Goal: Find contact information: Find contact information

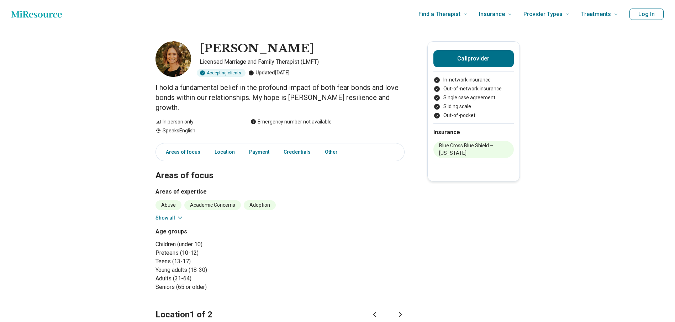
drag, startPoint x: 197, startPoint y: 95, endPoint x: 303, endPoint y: 93, distance: 105.3
click at [303, 93] on p "I hold a fundamental belief in the profound impact of both fear bonds and love …" at bounding box center [279, 97] width 249 height 30
click at [388, 100] on p "I hold a fundamental belief in the profound impact of both fear bonds and love …" at bounding box center [279, 97] width 249 height 30
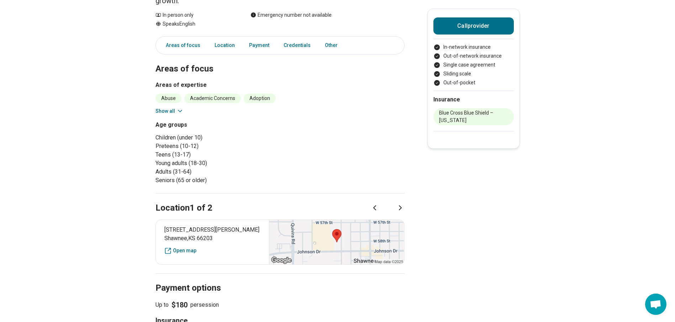
scroll to position [142, 0]
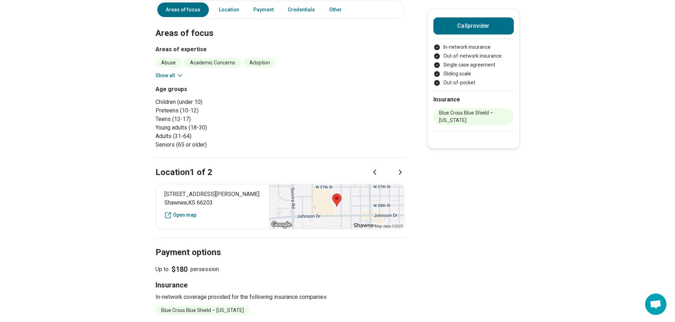
click at [183, 72] on icon at bounding box center [179, 75] width 7 height 7
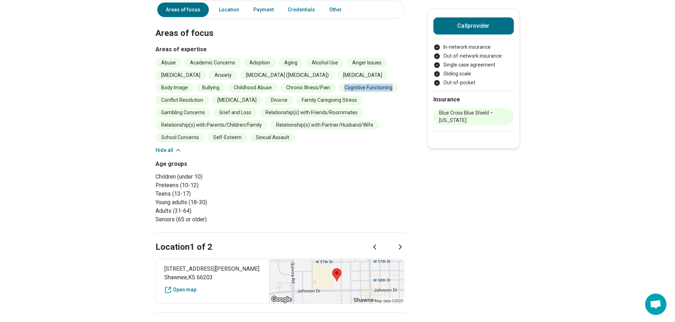
drag, startPoint x: 395, startPoint y: 78, endPoint x: 346, endPoint y: 78, distance: 49.1
click at [346, 83] on li "Cognitive Functioning" at bounding box center [368, 88] width 59 height 10
click at [123, 100] on main "[PERSON_NAME] Licensed Marriage and Family Therapist (LMFT) Accepting clients U…" at bounding box center [337, 255] width 675 height 739
drag, startPoint x: 220, startPoint y: 90, endPoint x: 245, endPoint y: 91, distance: 25.3
click at [245, 95] on li "[MEDICAL_DATA]" at bounding box center [237, 100] width 50 height 10
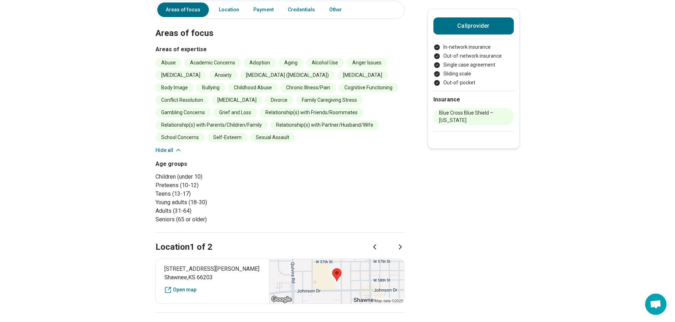
drag, startPoint x: 245, startPoint y: 91, endPoint x: 316, endPoint y: 88, distance: 71.2
click at [316, 95] on li "Family Caregiving Stress" at bounding box center [329, 100] width 66 height 10
click at [97, 147] on main "[PERSON_NAME] Licensed Marriage and Family Therapist (LMFT) Accepting clients U…" at bounding box center [337, 255] width 675 height 739
drag, startPoint x: 268, startPoint y: 102, endPoint x: 364, endPoint y: 100, distance: 95.7
click at [364, 100] on ul "Abuse Academic Concerns Adoption Aging Alcohol Use Anger Issues [MEDICAL_DATA] …" at bounding box center [279, 100] width 249 height 84
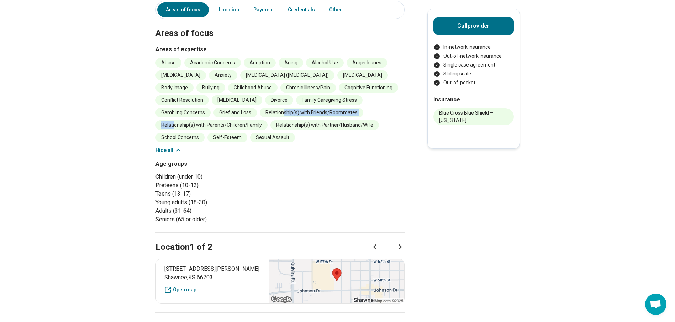
drag, startPoint x: 176, startPoint y: 112, endPoint x: 286, endPoint y: 106, distance: 110.4
click at [286, 106] on ul "Abuse Academic Concerns Adoption Aging Alcohol Use Anger Issues [MEDICAL_DATA] …" at bounding box center [279, 100] width 249 height 84
click at [369, 120] on li "Relationship(s) with Partner/Husband/Wife" at bounding box center [324, 125] width 108 height 10
click at [107, 139] on main "[PERSON_NAME] Licensed Marriage and Family Therapist (LMFT) Accepting clients U…" at bounding box center [337, 255] width 675 height 739
drag, startPoint x: 160, startPoint y: 128, endPoint x: 211, endPoint y: 130, distance: 50.5
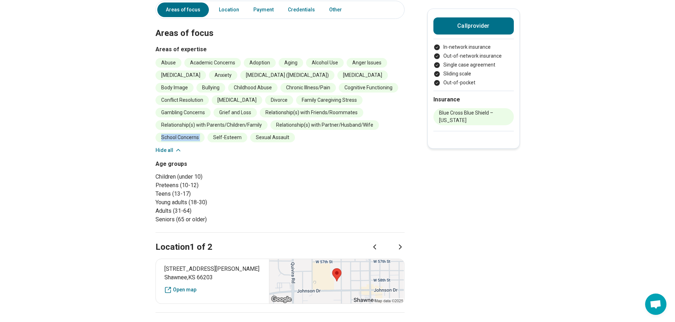
click at [211, 130] on ul "Abuse Academic Concerns Adoption Aging Alcohol Use Anger Issues [MEDICAL_DATA] …" at bounding box center [279, 100] width 249 height 84
click at [107, 121] on main "[PERSON_NAME] Licensed Marriage and Family Therapist (LMFT) Accepting clients U…" at bounding box center [337, 255] width 675 height 739
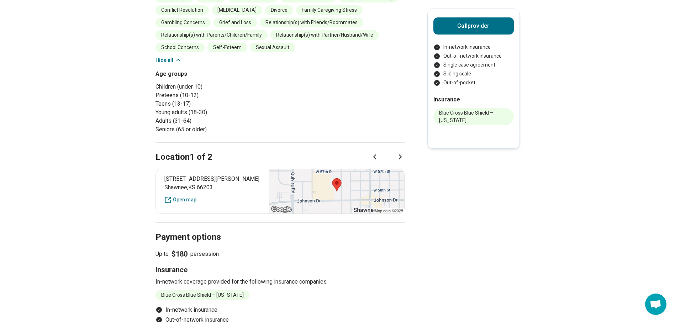
scroll to position [284, 0]
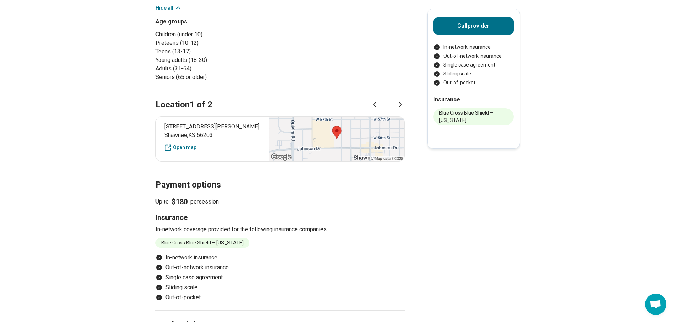
click at [404, 100] on icon at bounding box center [400, 104] width 9 height 9
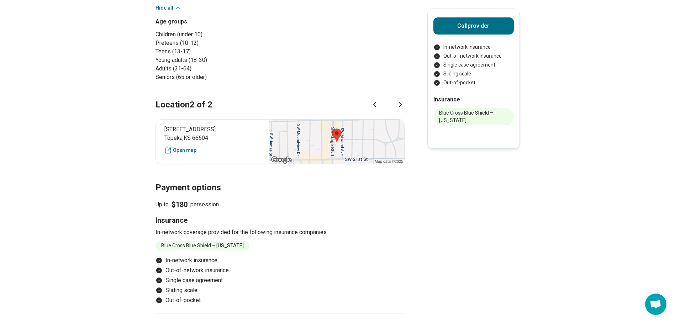
click at [379, 100] on icon at bounding box center [374, 104] width 9 height 9
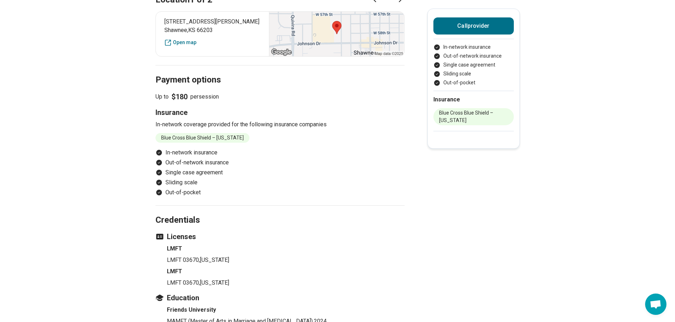
scroll to position [391, 0]
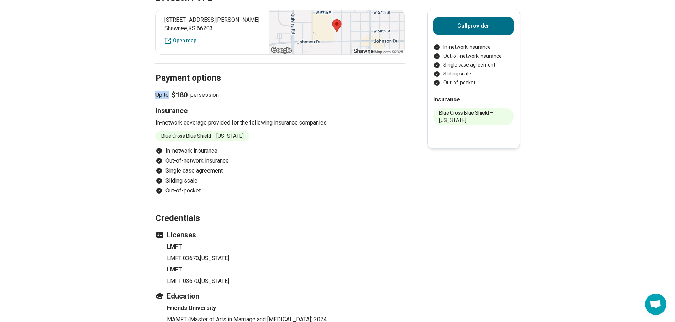
drag, startPoint x: 156, startPoint y: 79, endPoint x: 233, endPoint y: 87, distance: 77.9
click at [233, 87] on main "[PERSON_NAME] Licensed Marriage and Family Therapist (LMFT) Accepting clients U…" at bounding box center [337, 6] width 675 height 739
drag, startPoint x: 233, startPoint y: 87, endPoint x: 203, endPoint y: 115, distance: 40.3
click at [203, 118] on p "In-network coverage provided for the following insurance companies" at bounding box center [279, 122] width 249 height 9
drag, startPoint x: 258, startPoint y: 111, endPoint x: 159, endPoint y: 114, distance: 98.9
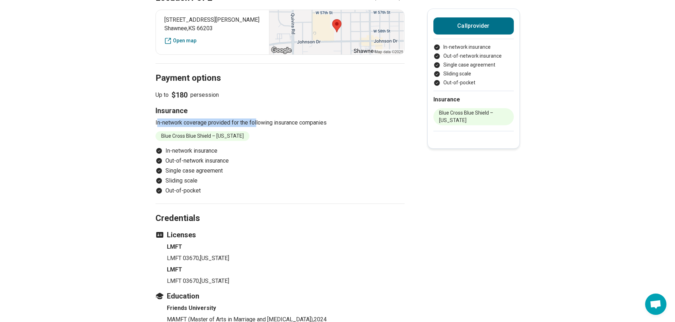
click at [159, 118] on p "In-network coverage provided for the following insurance companies" at bounding box center [279, 122] width 249 height 9
drag, startPoint x: 159, startPoint y: 114, endPoint x: 113, endPoint y: 165, distance: 68.7
click at [113, 166] on main "[PERSON_NAME] Licensed Marriage and Family Therapist (LMFT) Accepting clients U…" at bounding box center [337, 6] width 675 height 739
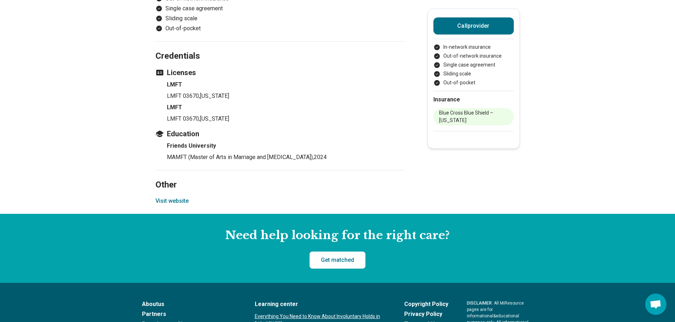
scroll to position [569, 0]
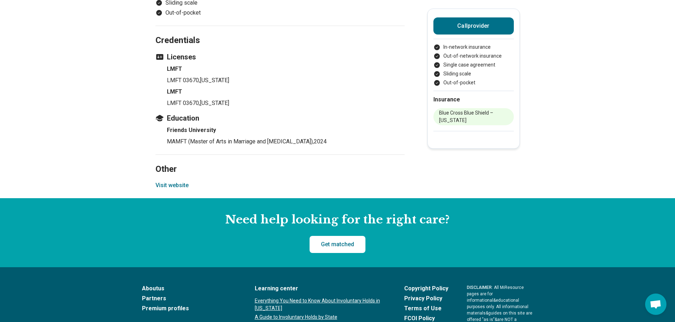
click at [178, 181] on button "Visit website" at bounding box center [171, 185] width 33 height 9
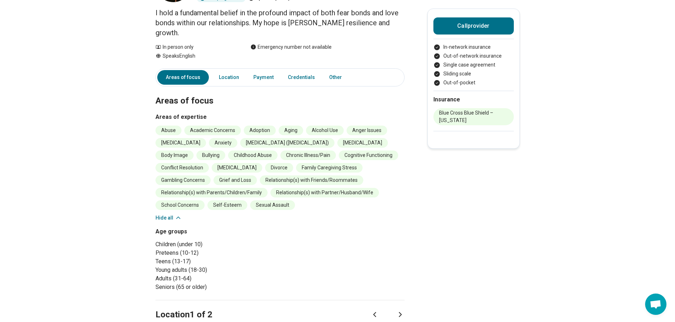
scroll to position [0, 0]
